Goal: Transaction & Acquisition: Purchase product/service

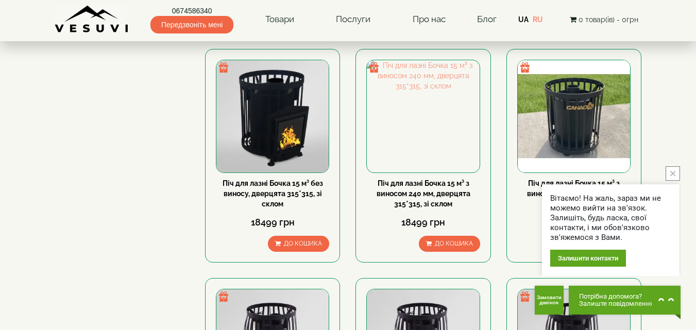
scroll to position [412, 0]
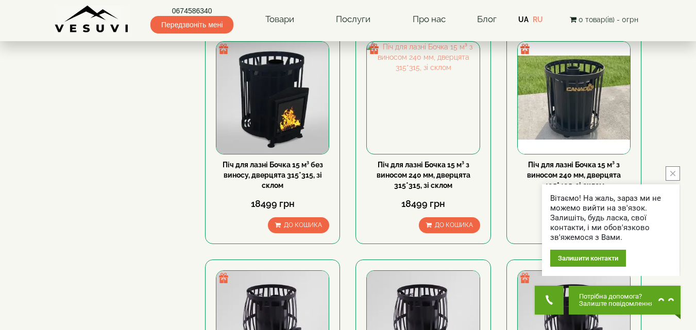
click at [673, 172] on icon "close button" at bounding box center [672, 173] width 5 height 5
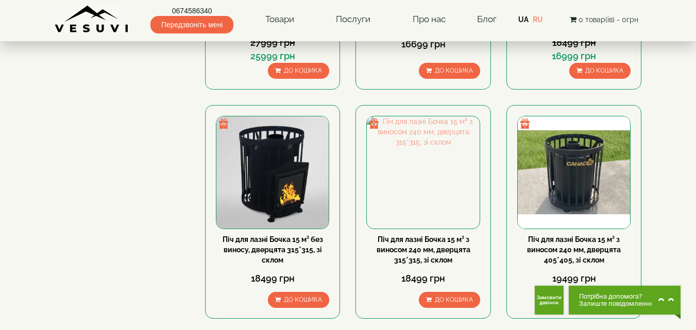
scroll to position [361, 0]
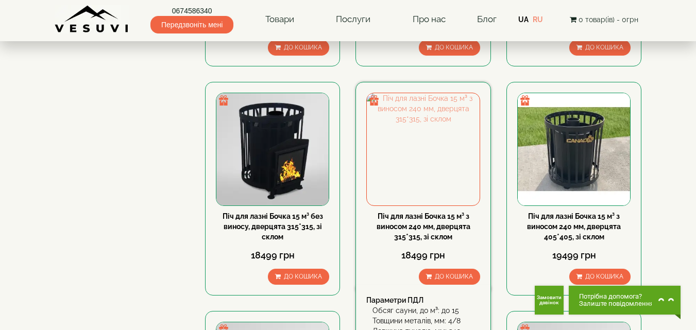
click at [433, 223] on link "Піч для лазні Бочка 15 м³ з виносом 240 мм, дверцята 315*315, зі склом" at bounding box center [424, 226] width 94 height 29
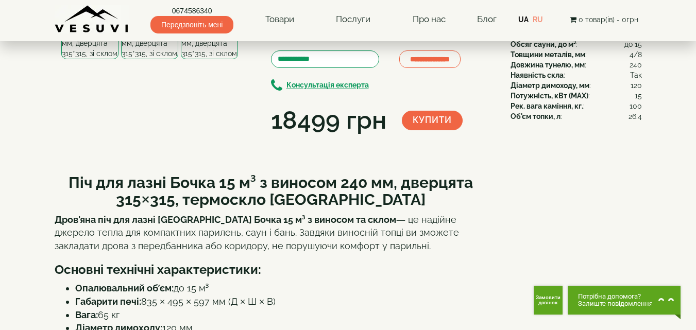
scroll to position [103, 0]
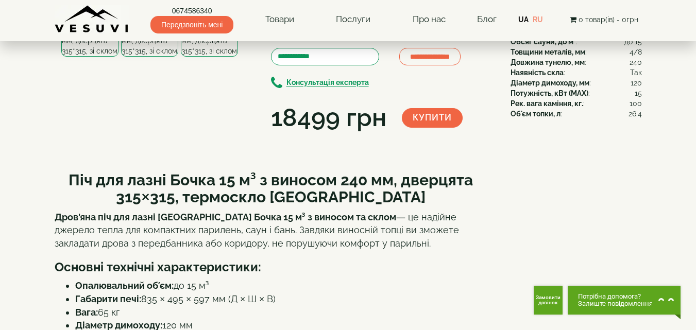
click at [239, 35] on icon "button" at bounding box center [242, 30] width 7 height 9
click at [164, 57] on img at bounding box center [150, 30] width 53 height 53
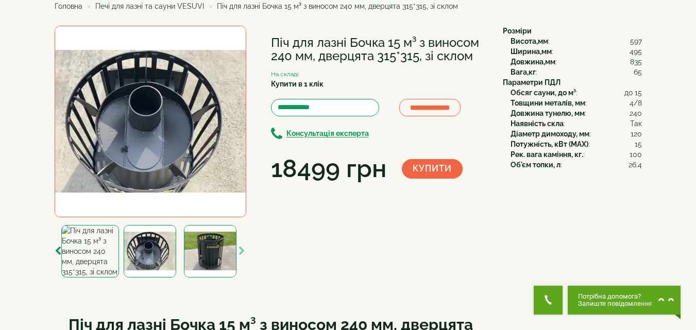
scroll to position [52, 0]
click at [222, 251] on img at bounding box center [210, 252] width 53 height 53
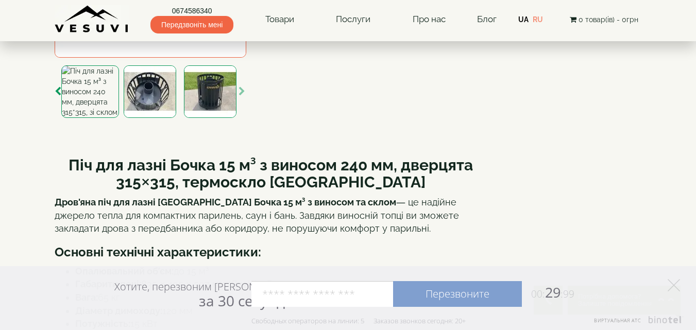
scroll to position [103, 0]
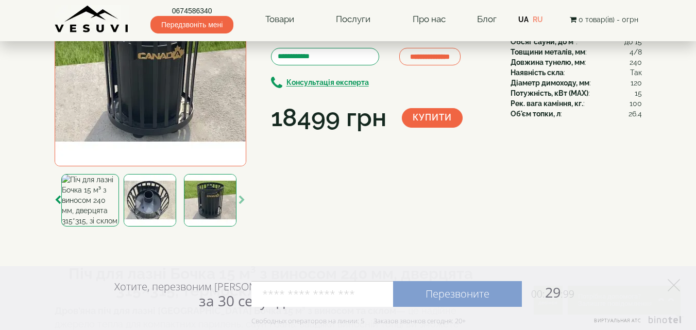
click at [238, 195] on div at bounding box center [209, 200] width 57 height 53
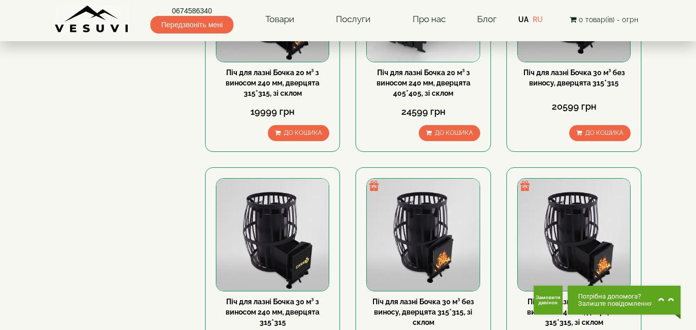
scroll to position [985, 0]
